Goal: Navigation & Orientation: Find specific page/section

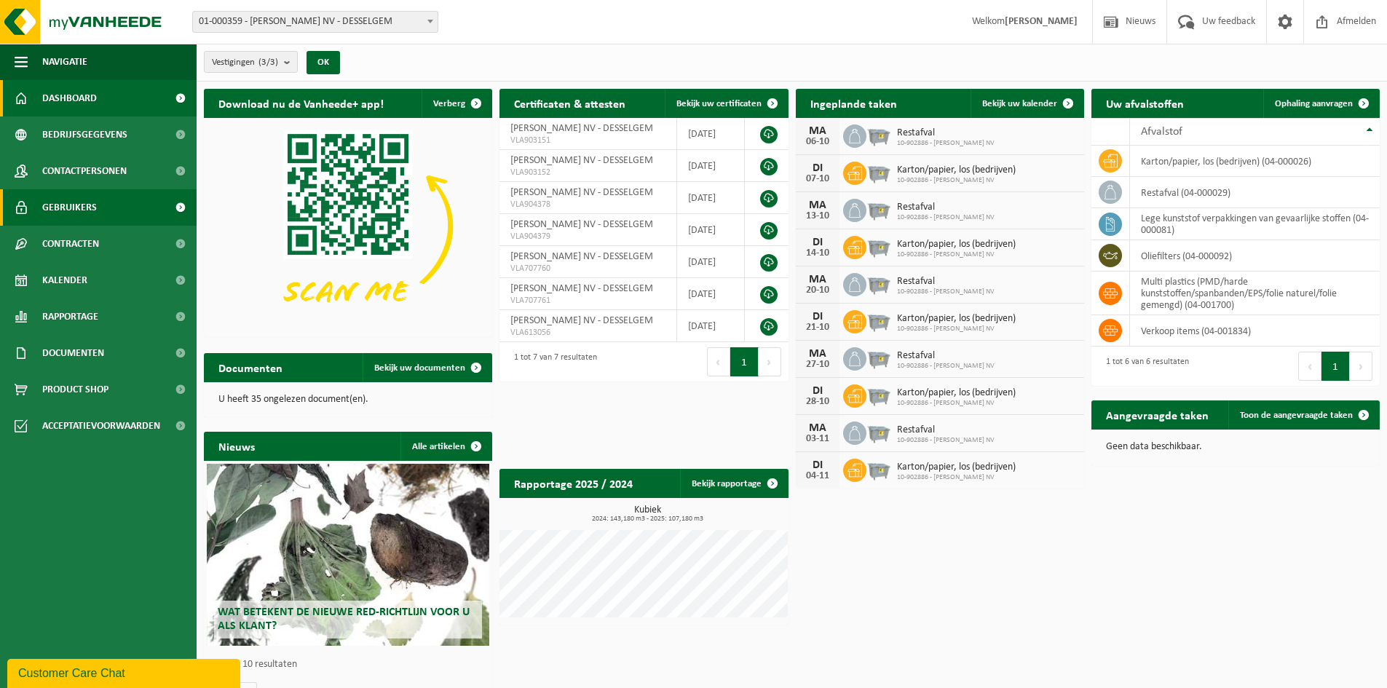
click at [110, 204] on link "Gebruikers" at bounding box center [98, 207] width 197 height 36
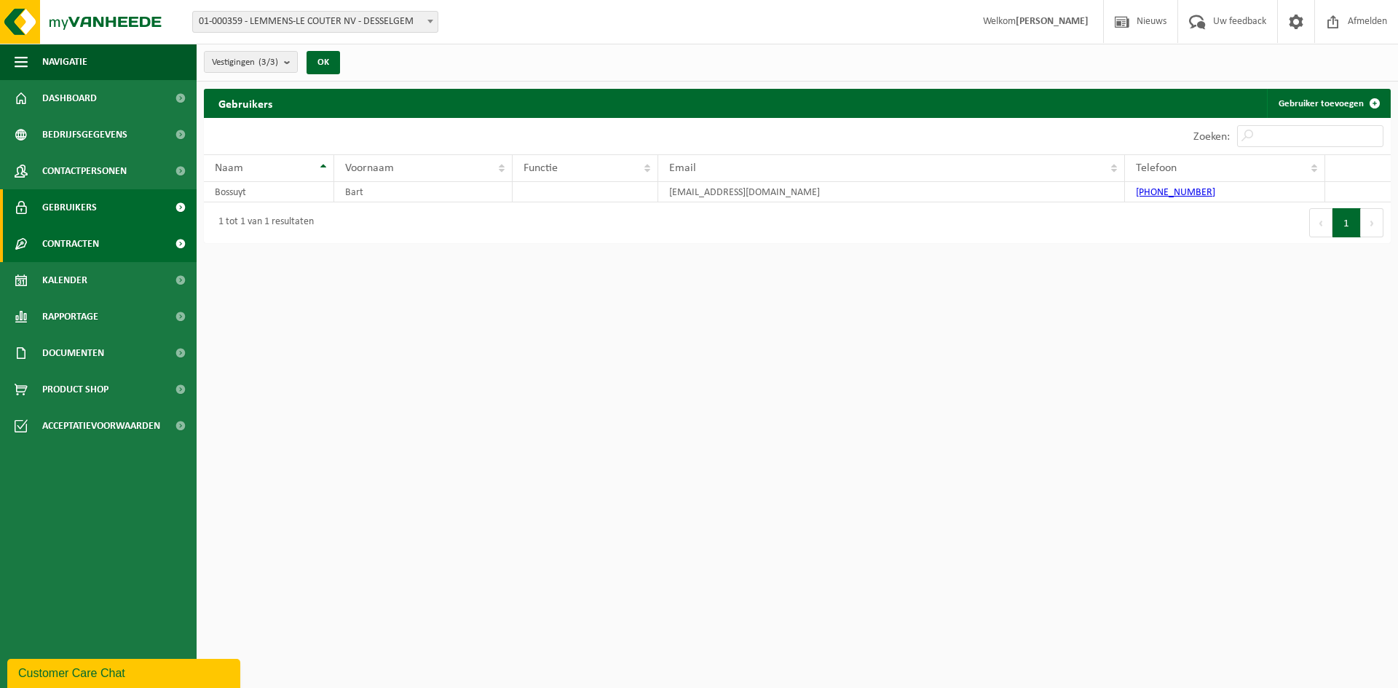
click at [106, 243] on link "Contracten" at bounding box center [98, 244] width 197 height 36
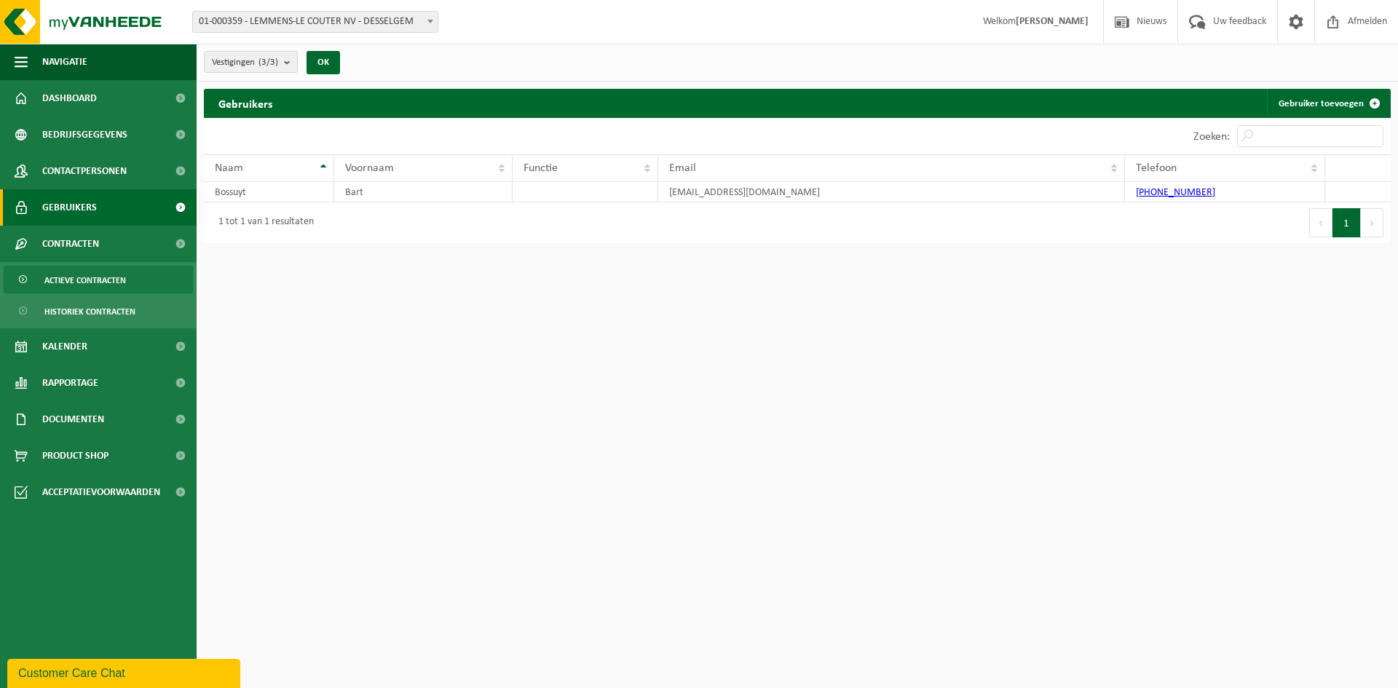
click at [135, 278] on link "Actieve contracten" at bounding box center [98, 280] width 189 height 28
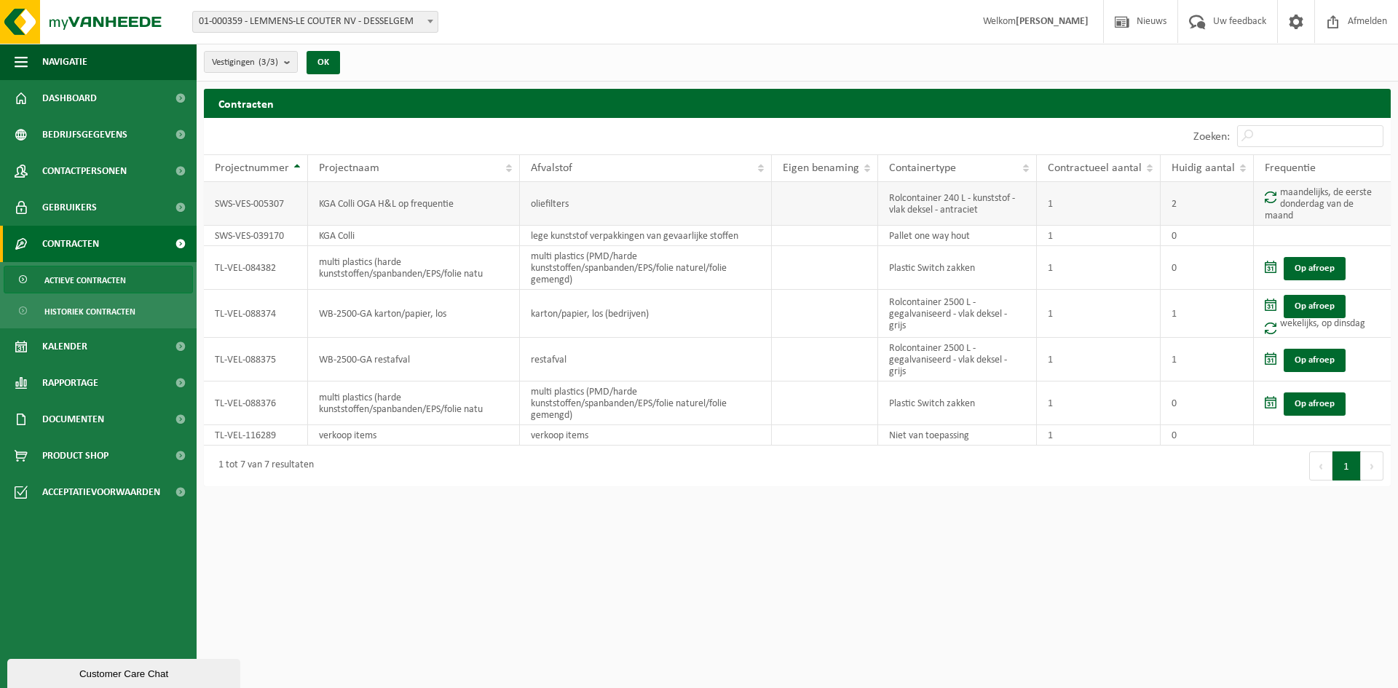
click at [1287, 200] on td "maandelijks, de eerste donderdag van de maand" at bounding box center [1322, 204] width 137 height 44
click at [149, 125] on link "Bedrijfsgegevens" at bounding box center [98, 135] width 197 height 36
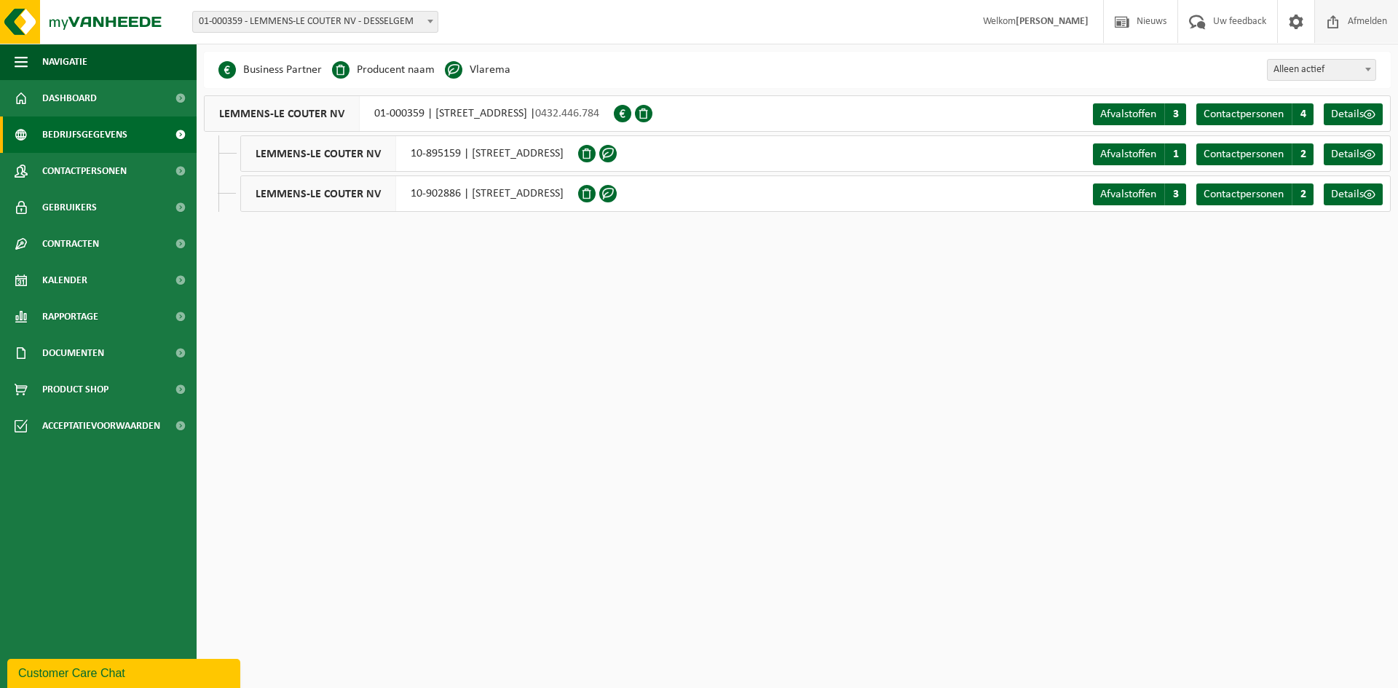
click at [1359, 16] on span "Afmelden" at bounding box center [1367, 21] width 47 height 43
